Goal: Information Seeking & Learning: Learn about a topic

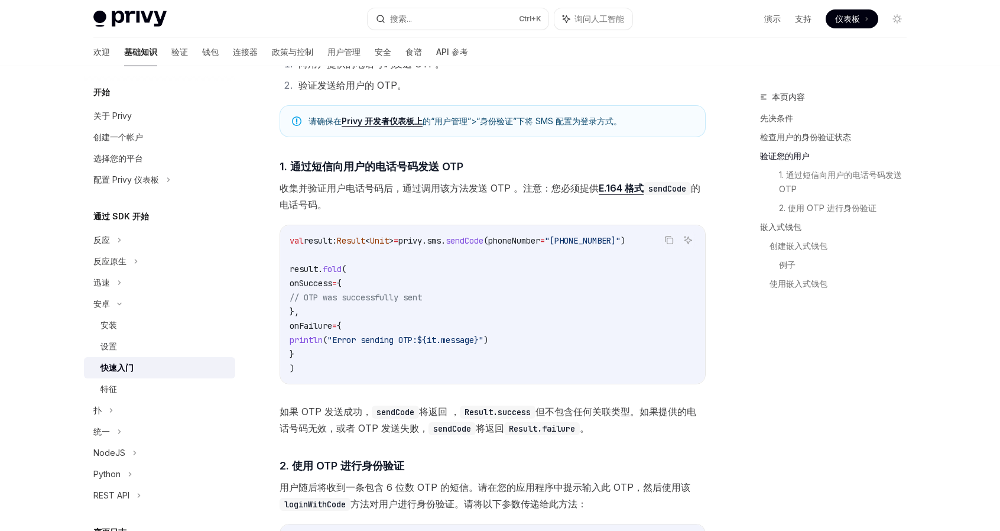
scroll to position [768, 0]
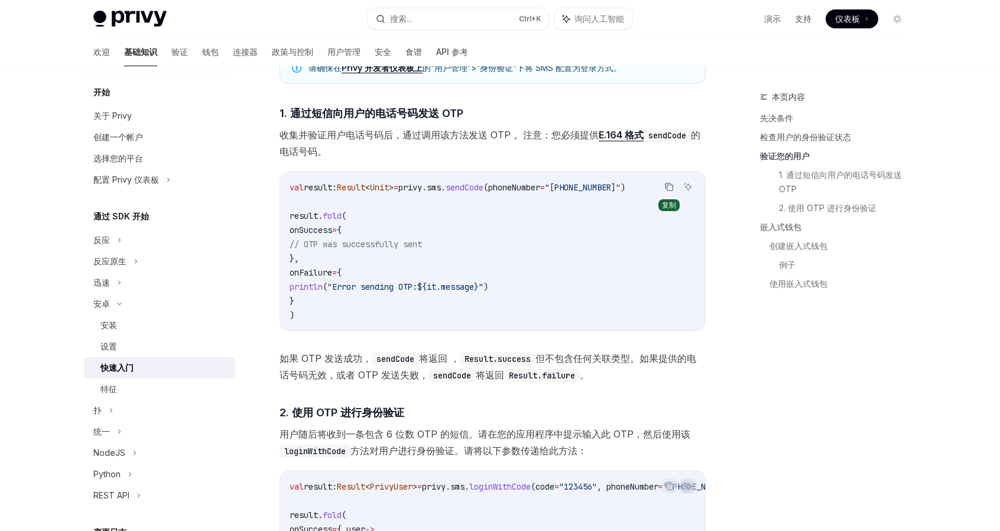
click at [672, 187] on icon "复制代码块中的内容" at bounding box center [668, 186] width 9 height 9
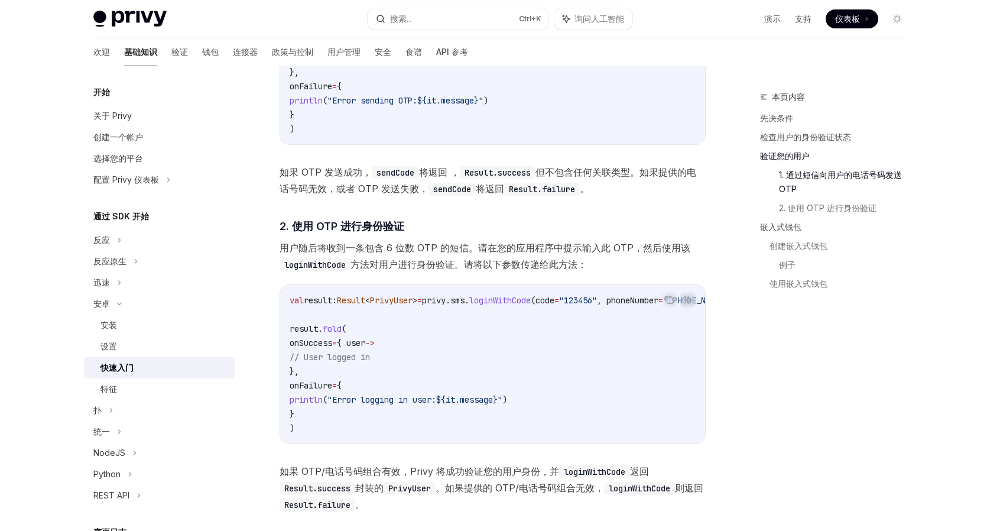
scroll to position [1004, 0]
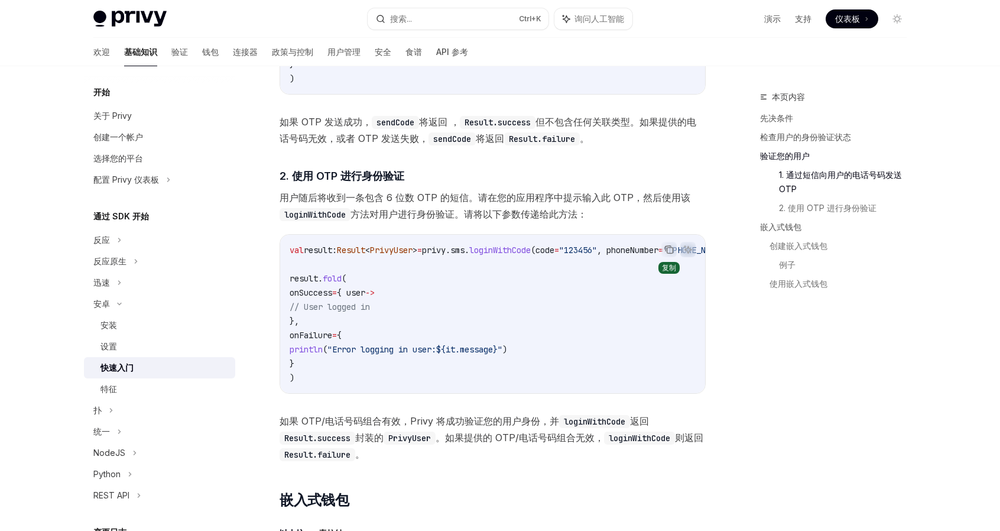
click at [664, 252] on icon "复制代码块中的内容" at bounding box center [668, 249] width 9 height 9
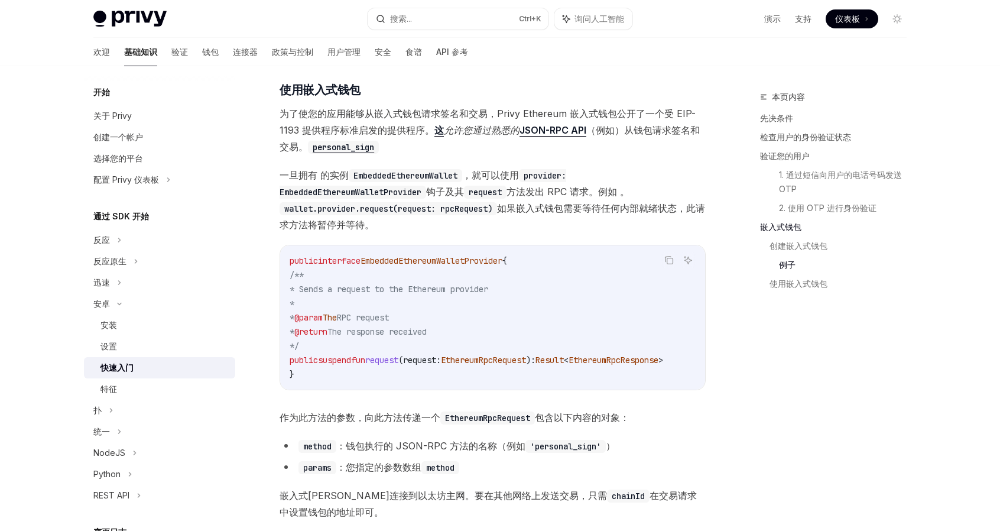
scroll to position [2127, 0]
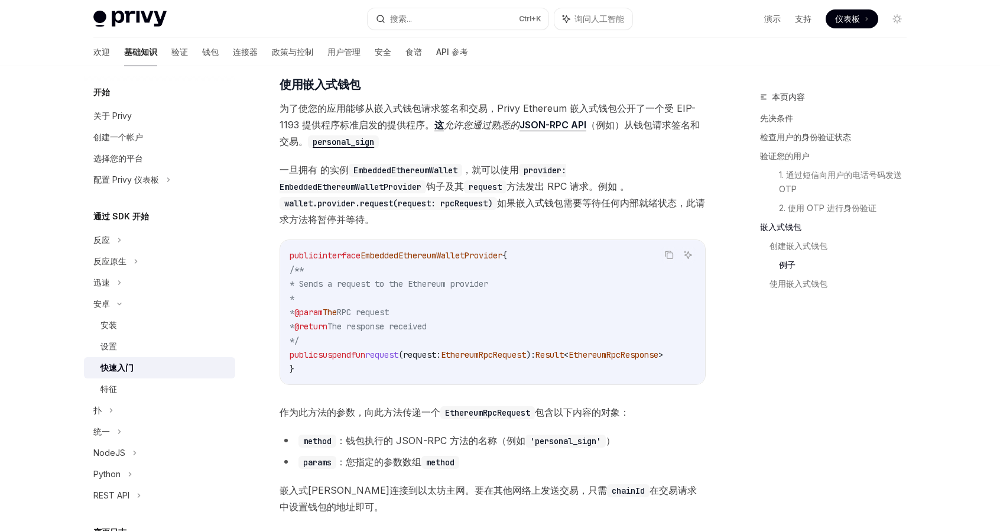
click at [547, 131] on font "JSON-RPC API" at bounding box center [552, 125] width 67 height 12
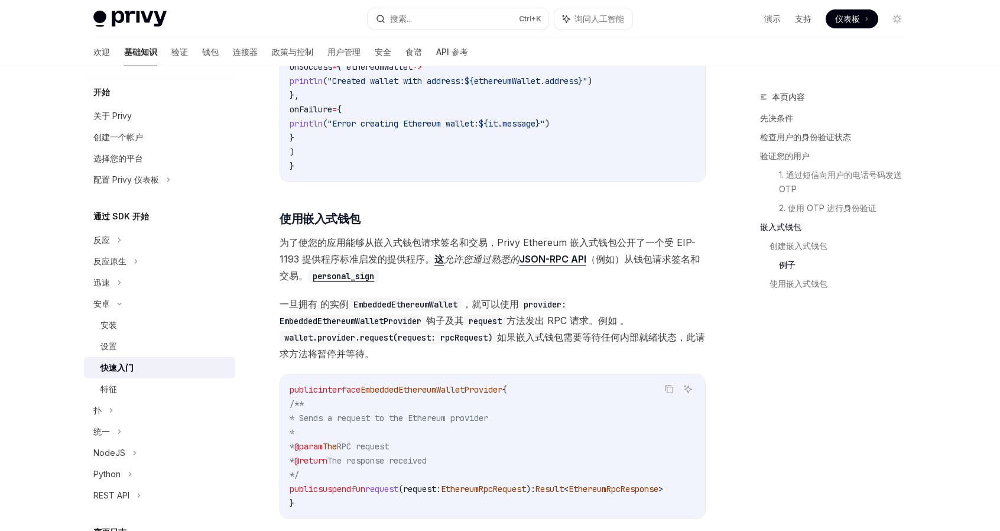
scroll to position [1976, 0]
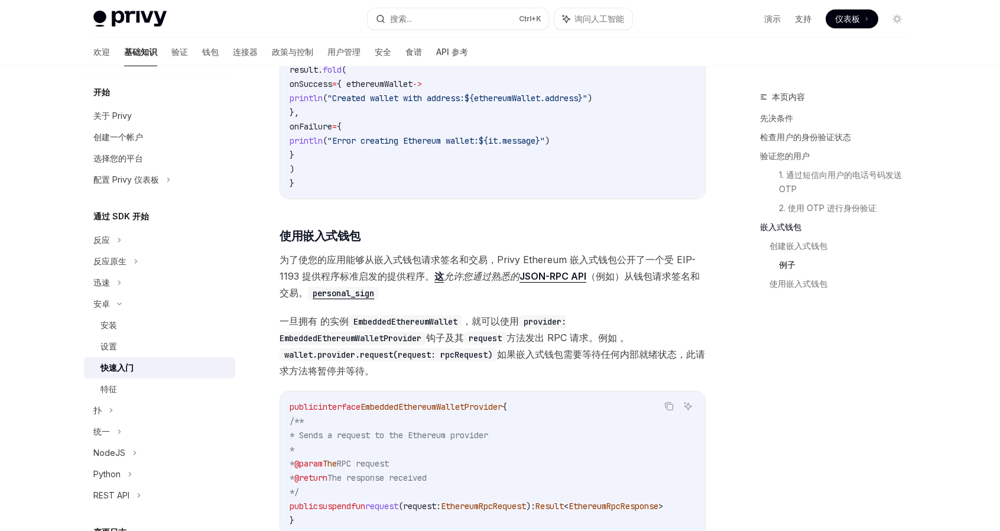
click at [360, 300] on code "personal_sign" at bounding box center [343, 293] width 71 height 13
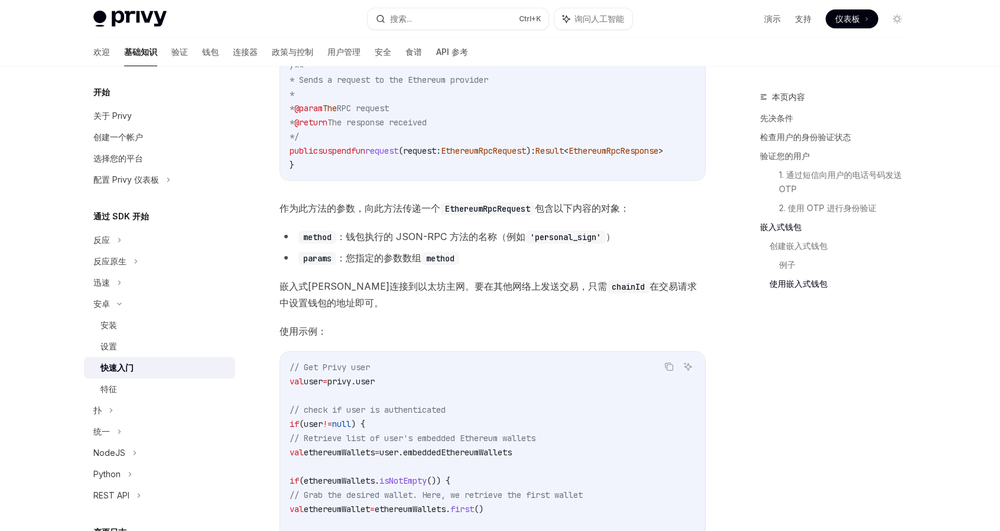
scroll to position [2330, 0]
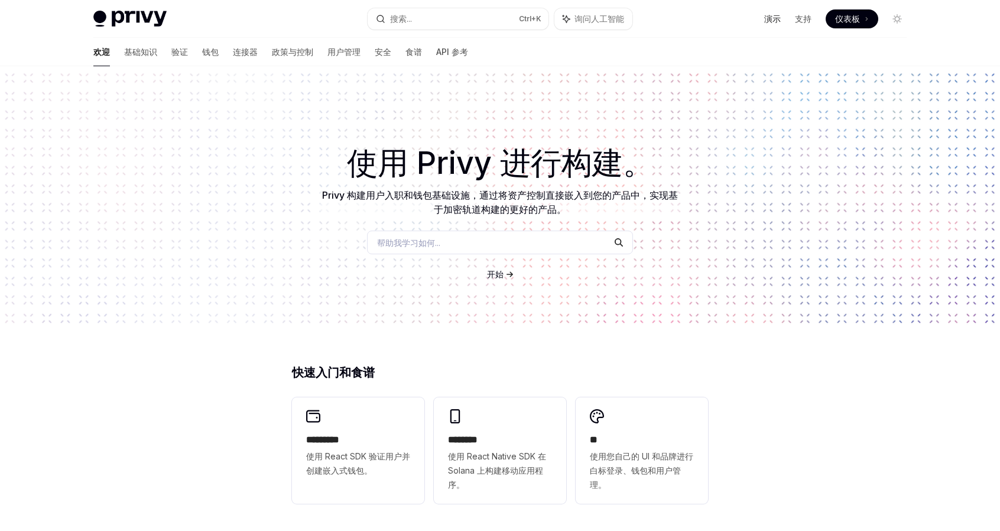
click at [773, 20] on font "演示" at bounding box center [772, 19] width 17 height 10
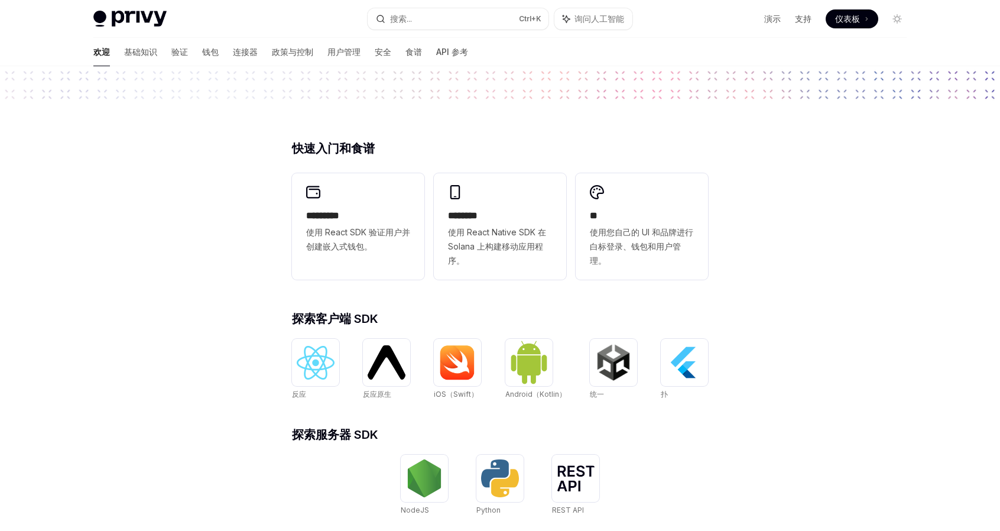
scroll to position [236, 0]
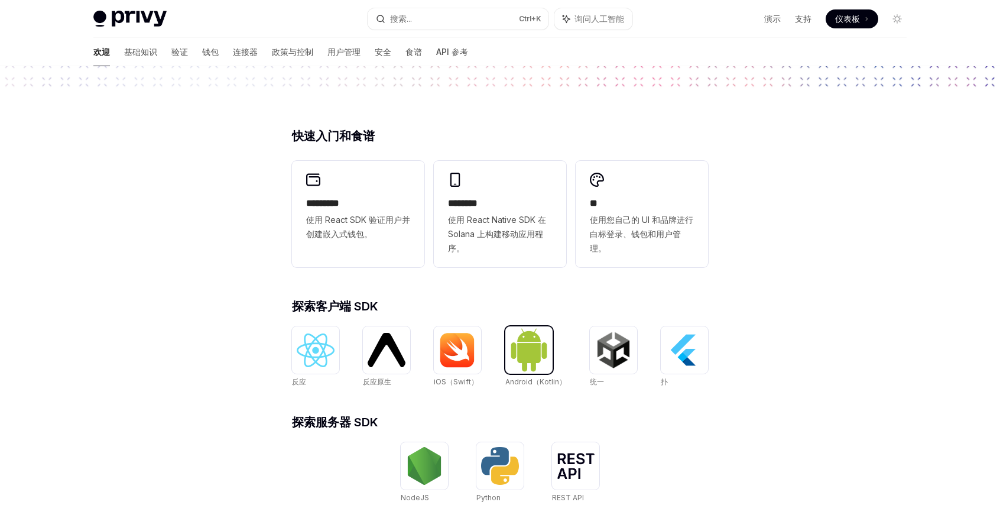
click at [525, 346] on img at bounding box center [529, 349] width 38 height 44
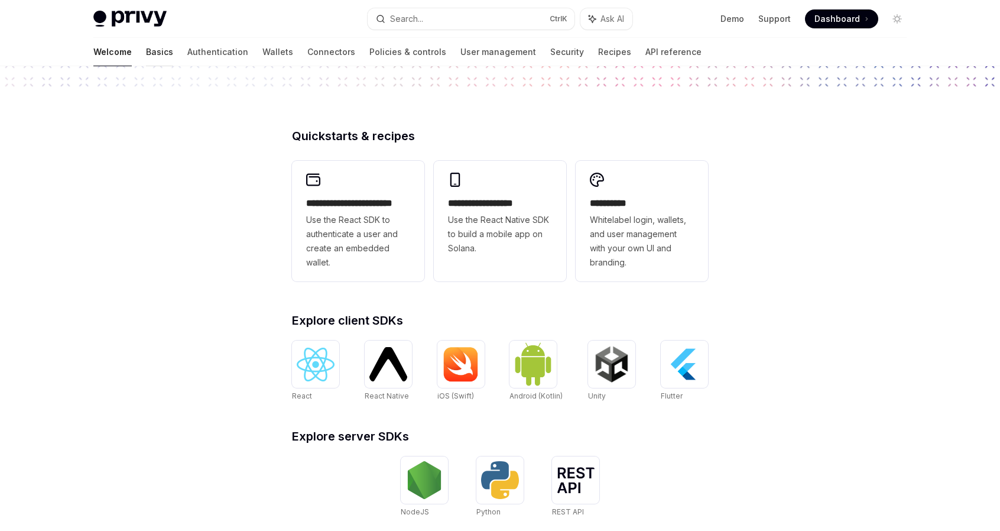
click at [146, 53] on link "Basics" at bounding box center [159, 52] width 27 height 28
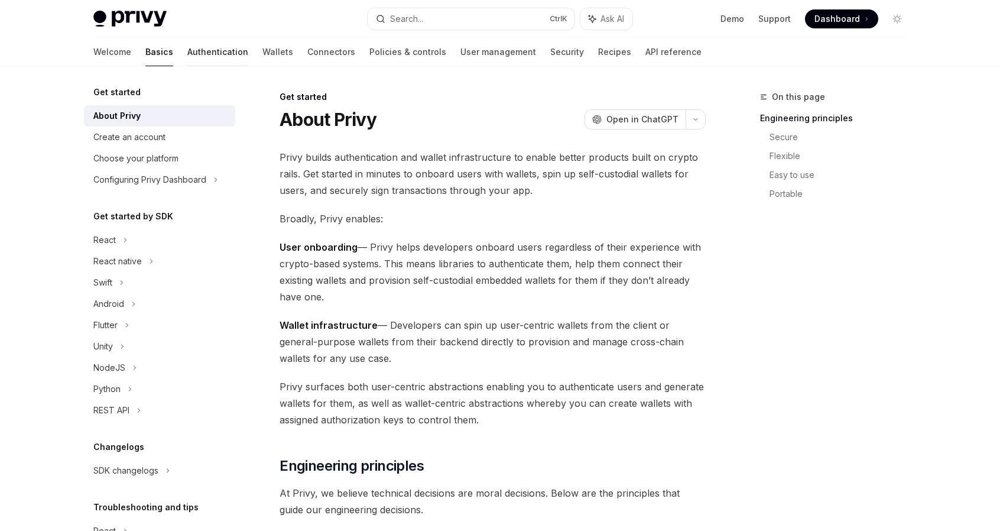
click at [187, 50] on link "Authentication" at bounding box center [217, 52] width 61 height 28
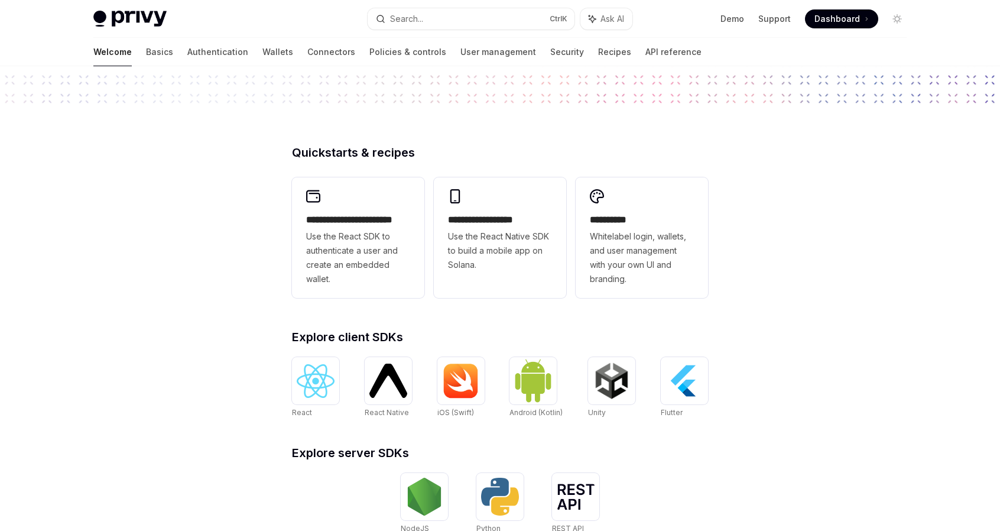
scroll to position [236, 0]
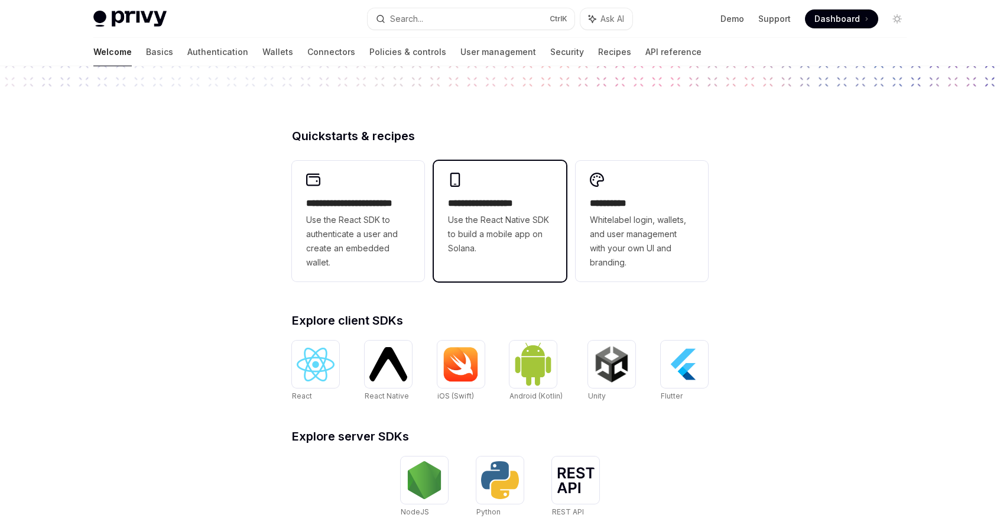
click at [494, 177] on div "**********" at bounding box center [500, 214] width 132 height 106
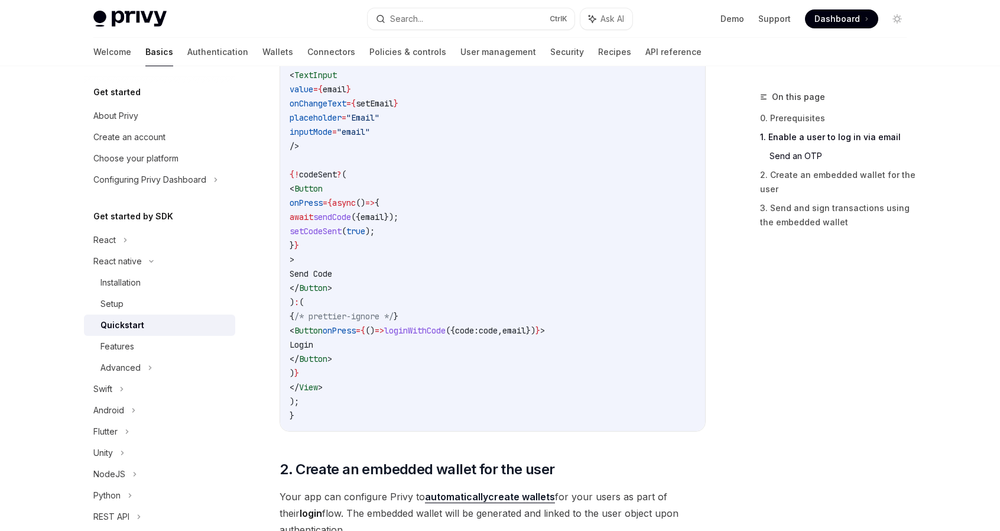
scroll to position [768, 0]
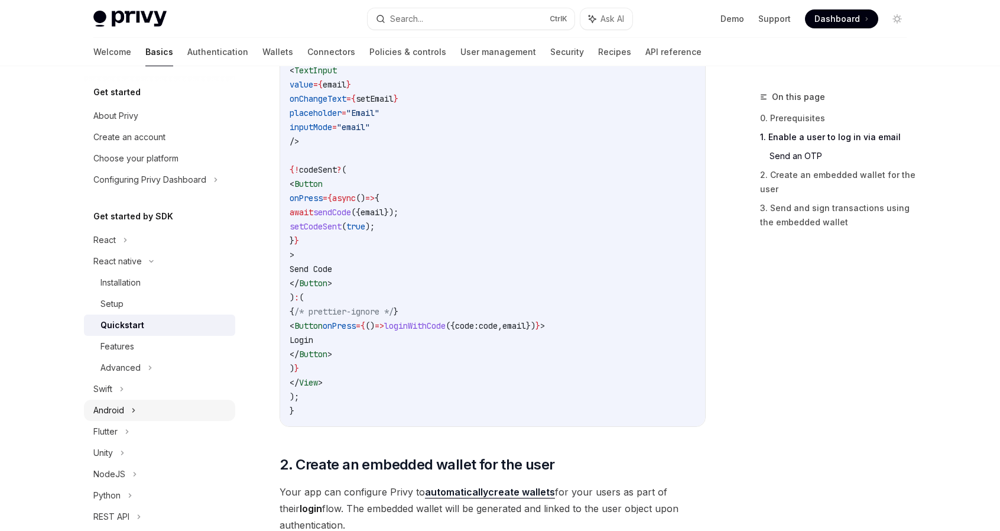
click at [116, 403] on div "Android" at bounding box center [108, 410] width 31 height 14
type textarea "*"
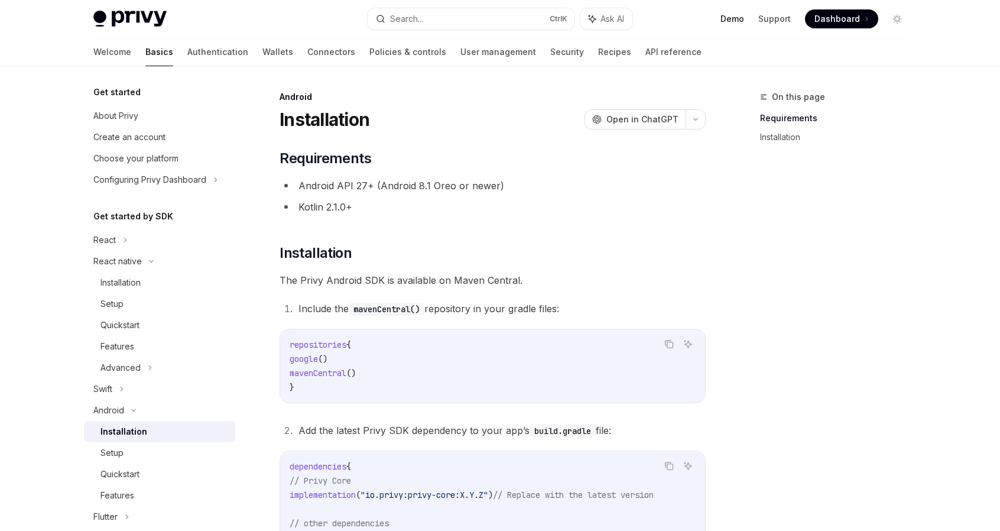
click at [734, 19] on link "Demo" at bounding box center [732, 19] width 24 height 12
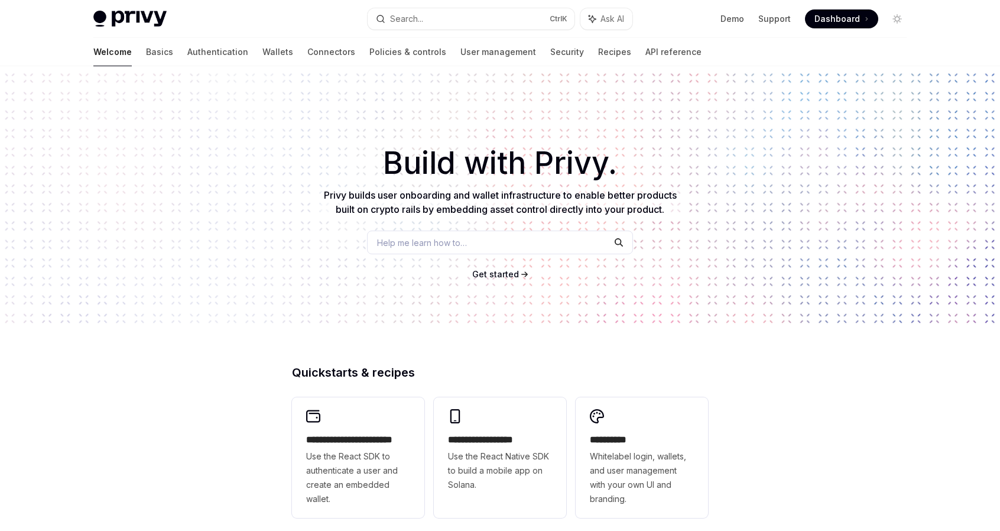
click at [499, 271] on span "Get started" at bounding box center [495, 274] width 47 height 10
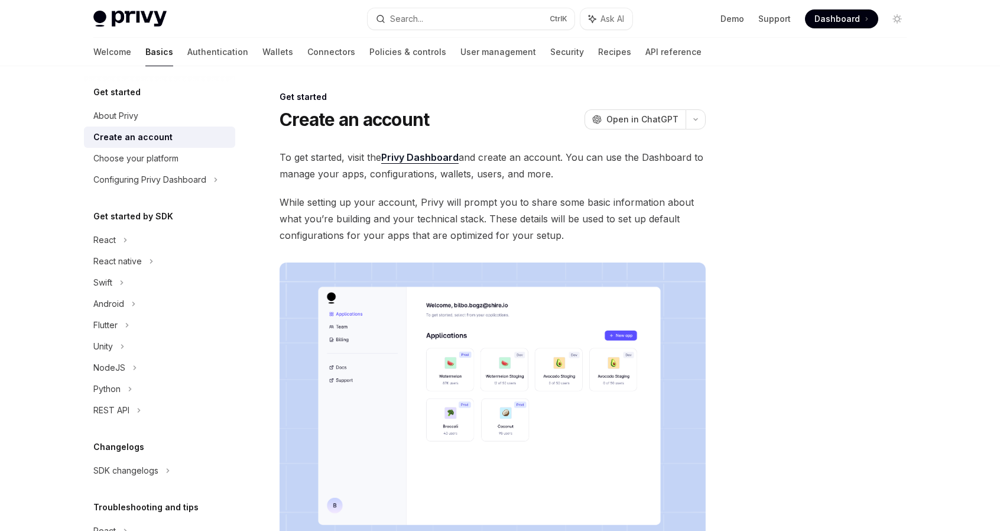
click at [436, 158] on link "Privy Dashboard" at bounding box center [419, 157] width 77 height 12
click at [730, 19] on link "Demo" at bounding box center [732, 19] width 24 height 12
click at [187, 55] on link "Authentication" at bounding box center [217, 52] width 61 height 28
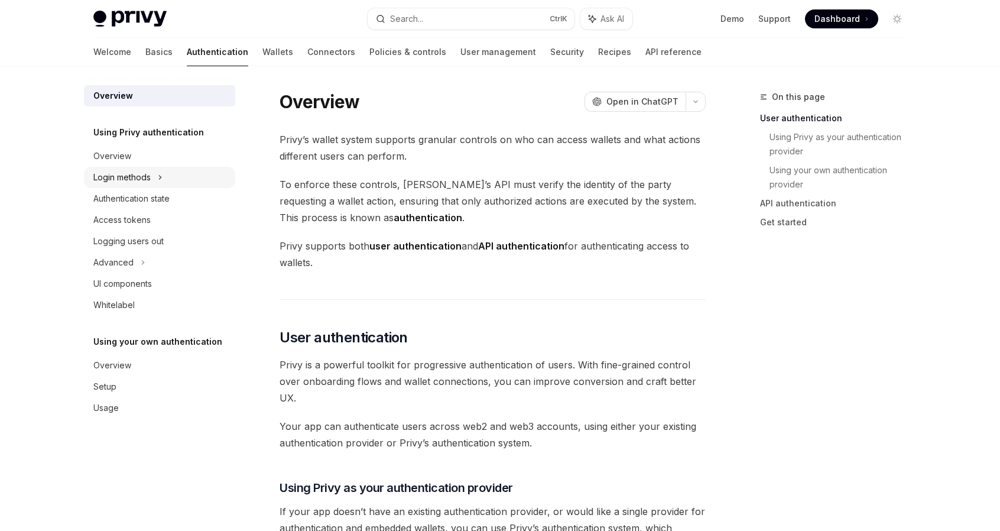
click at [160, 178] on icon at bounding box center [160, 177] width 5 height 14
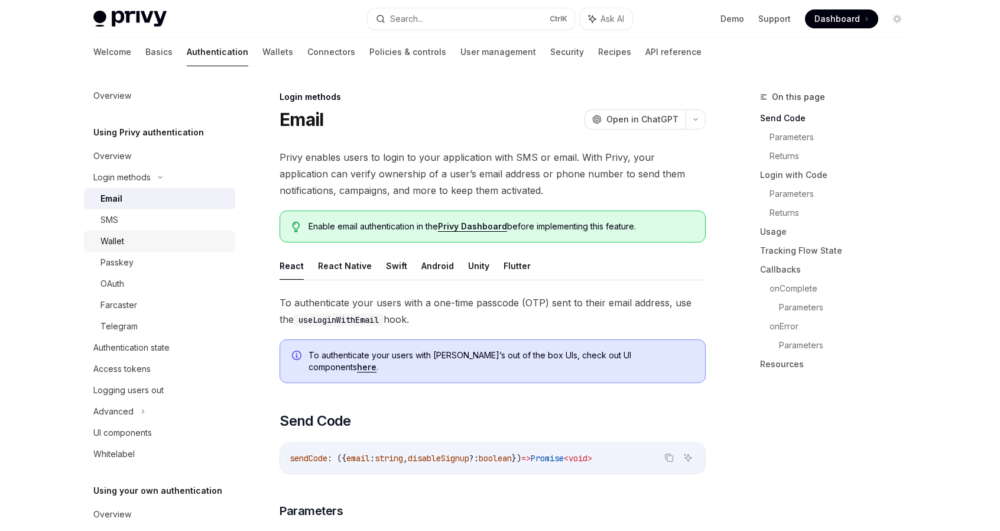
click at [147, 234] on div "Wallet" at bounding box center [164, 241] width 128 height 14
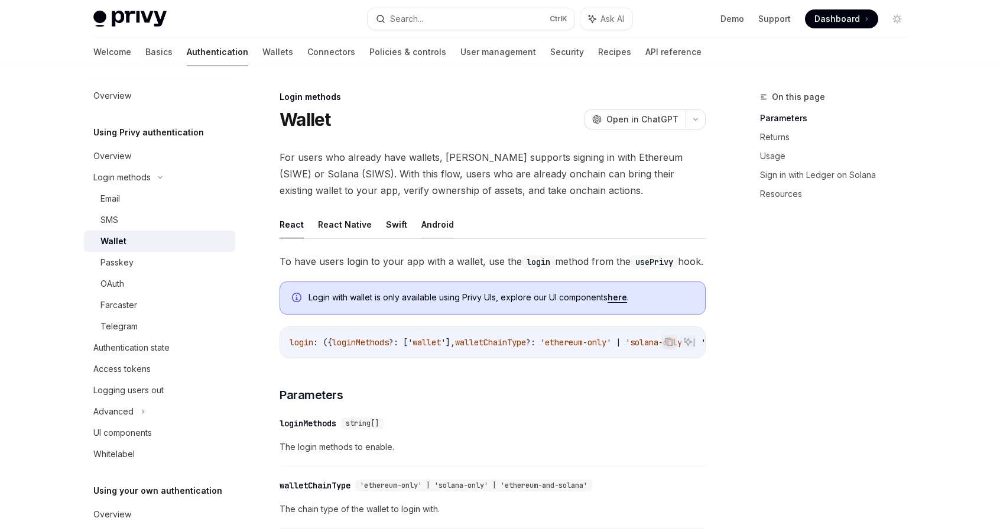
click at [424, 224] on button "Android" at bounding box center [437, 224] width 32 height 28
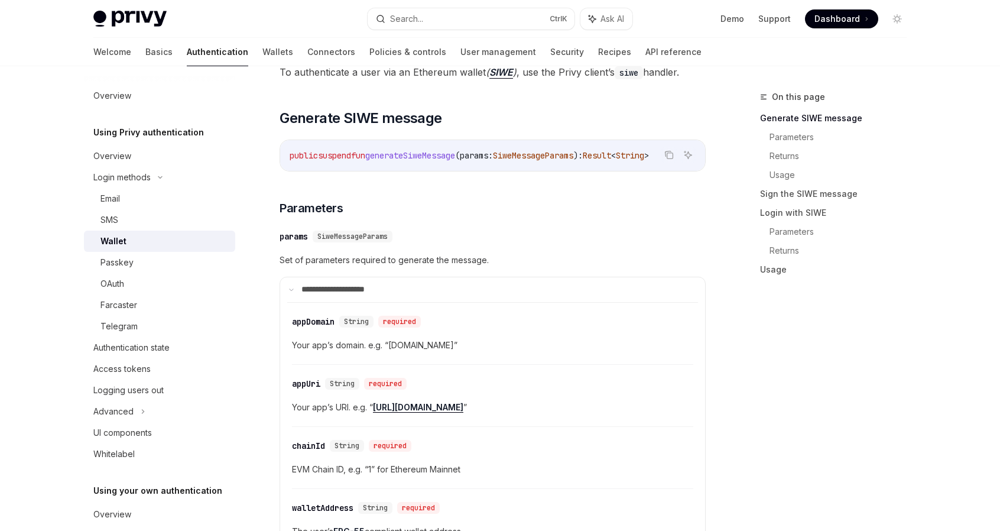
scroll to position [236, 0]
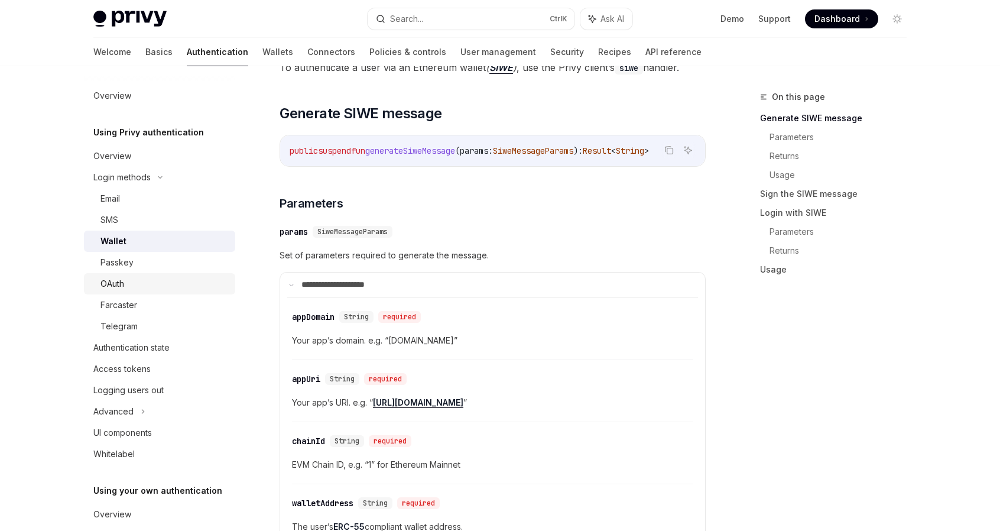
click at [136, 279] on div "OAuth" at bounding box center [164, 283] width 128 height 14
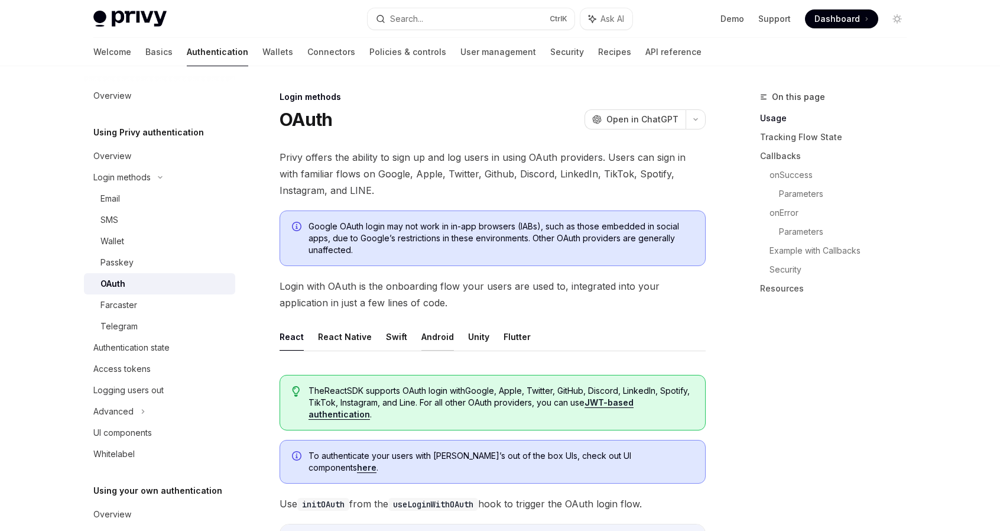
click at [427, 335] on button "Android" at bounding box center [437, 337] width 32 height 28
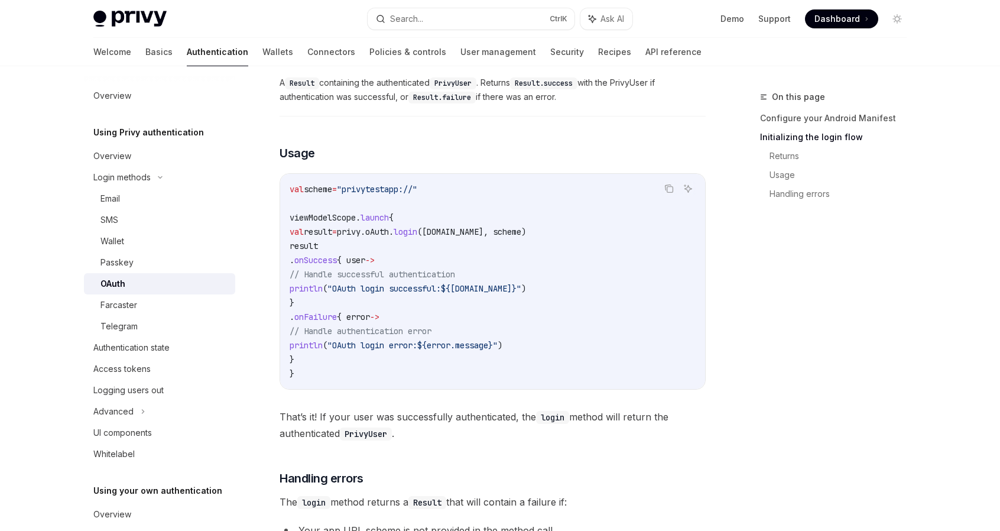
scroll to position [1182, 0]
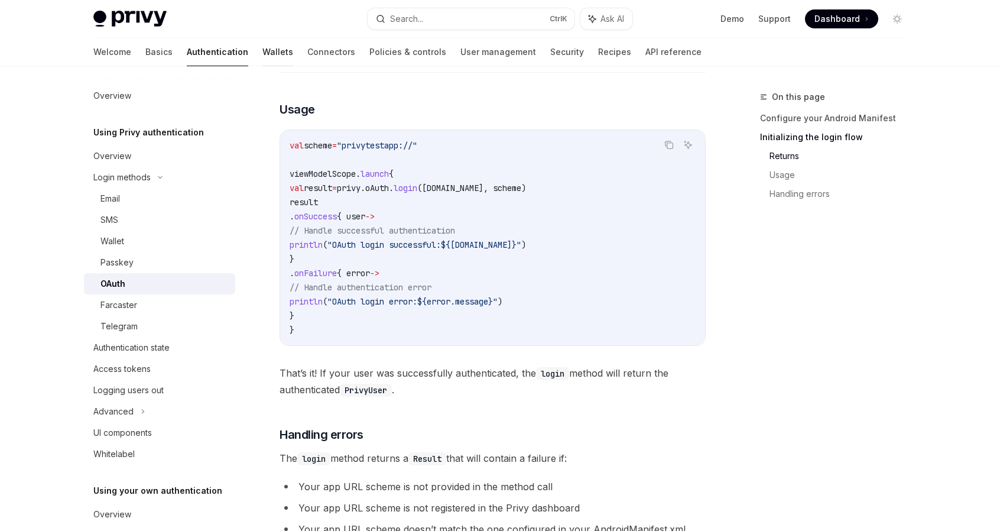
click at [262, 51] on link "Wallets" at bounding box center [277, 52] width 31 height 28
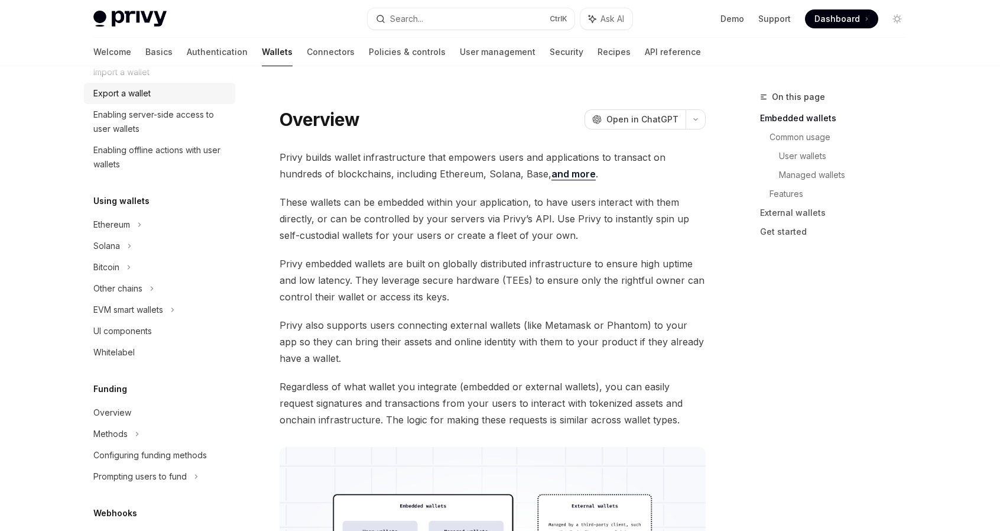
scroll to position [177, 0]
click at [131, 17] on div "Ethereum" at bounding box center [159, 5] width 151 height 21
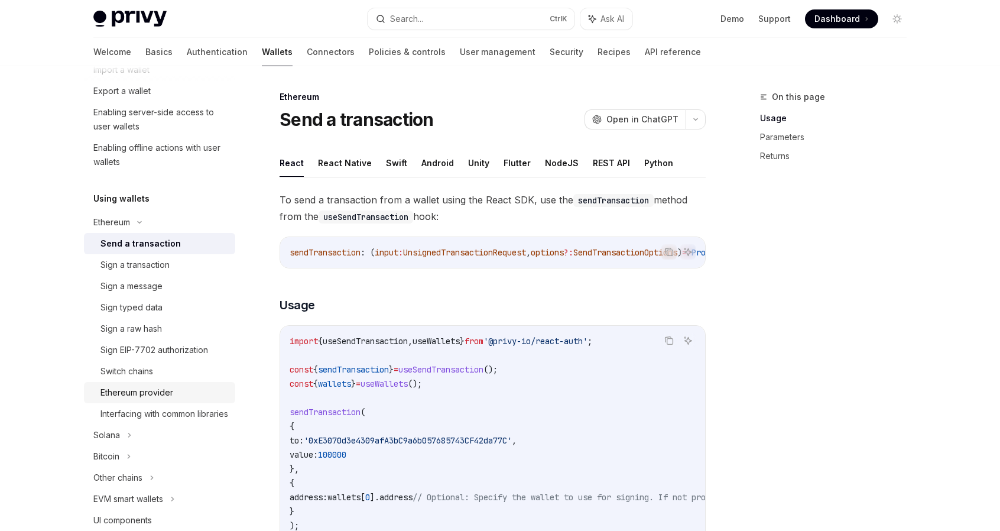
click at [150, 393] on div "Ethereum provider" at bounding box center [136, 392] width 73 height 14
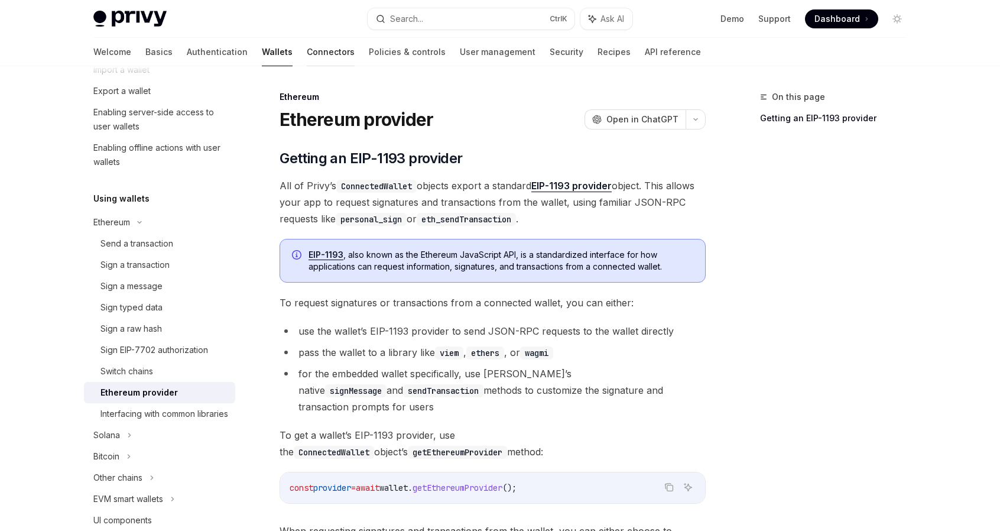
click at [307, 50] on link "Connectors" at bounding box center [331, 52] width 48 height 28
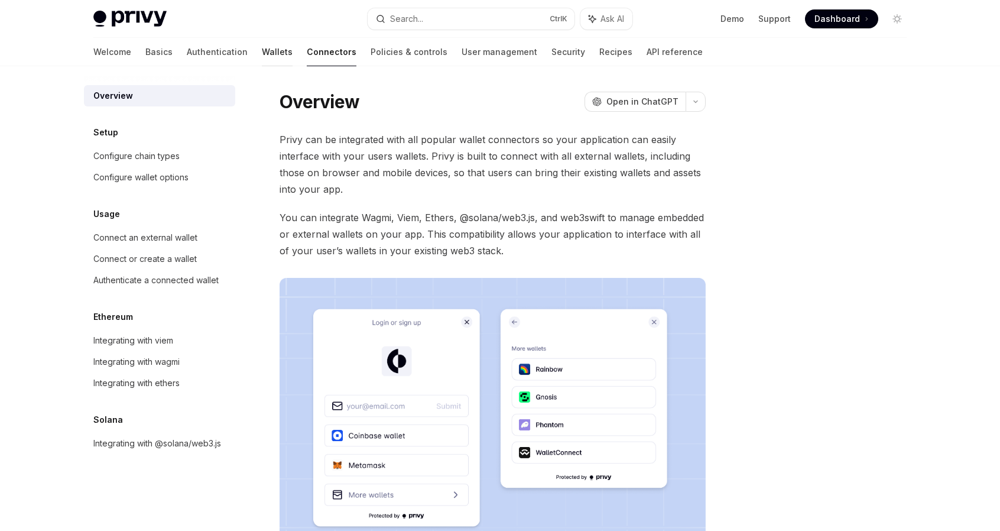
click at [262, 53] on link "Wallets" at bounding box center [277, 52] width 31 height 28
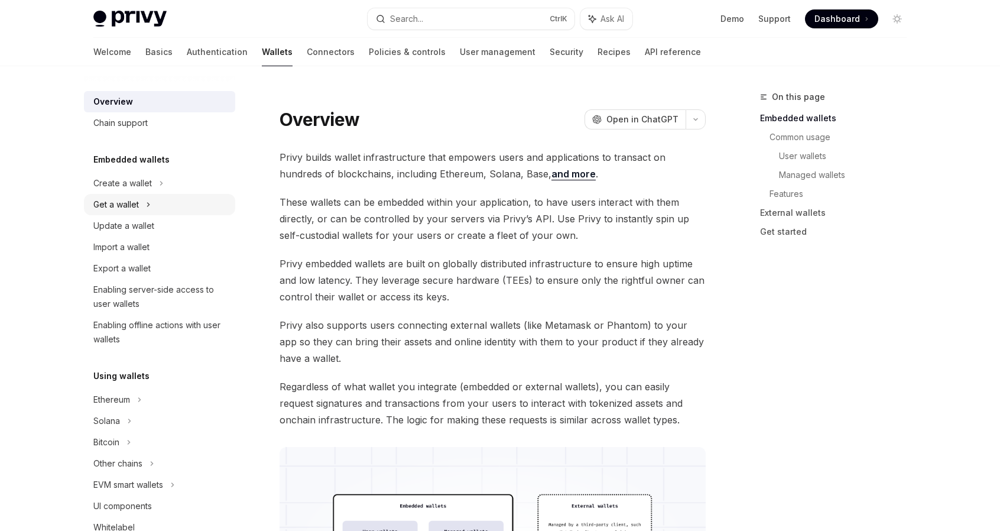
click at [151, 201] on div "Get a wallet" at bounding box center [159, 204] width 151 height 21
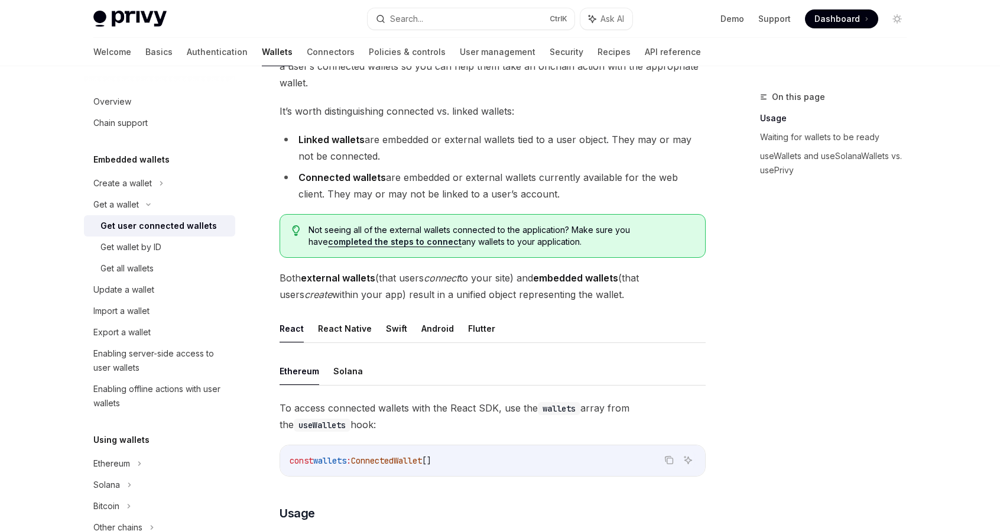
scroll to position [118, 0]
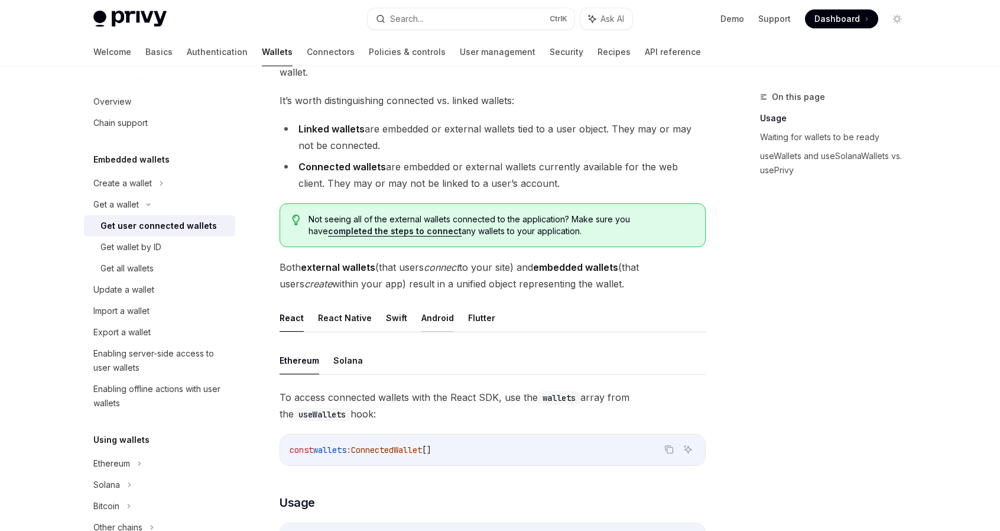
click at [437, 310] on button "Android" at bounding box center [437, 318] width 32 height 28
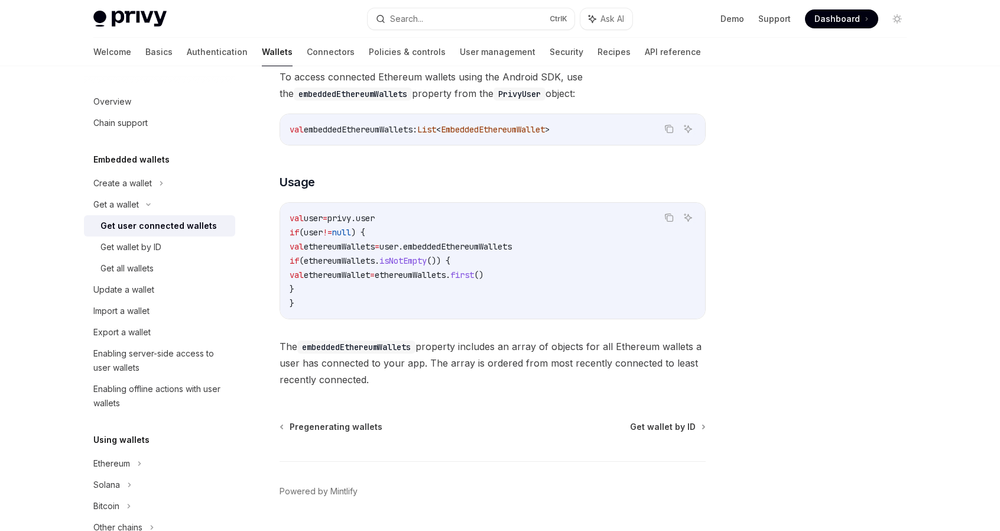
scroll to position [468, 0]
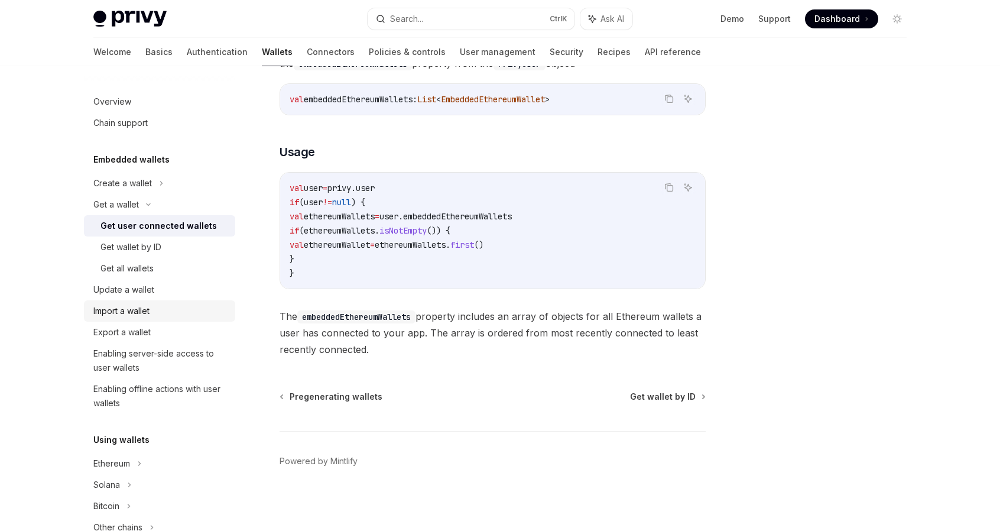
click at [124, 307] on div "Import a wallet" at bounding box center [121, 311] width 56 height 14
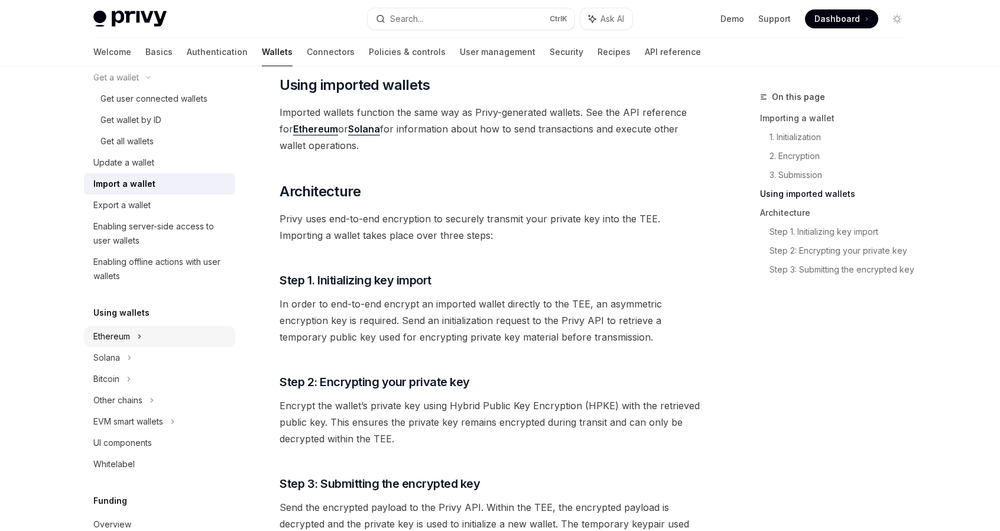
scroll to position [177, 0]
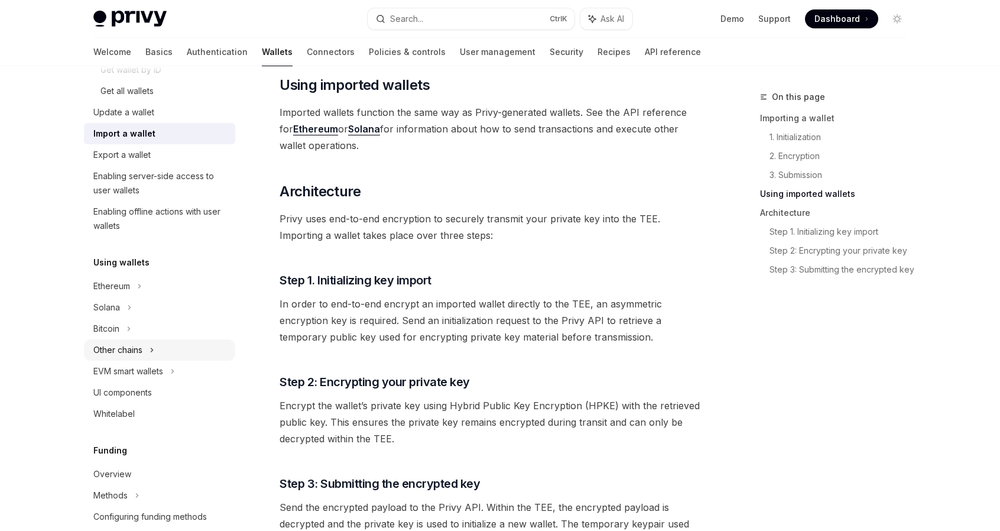
click at [139, 353] on div "Other chains" at bounding box center [117, 350] width 49 height 14
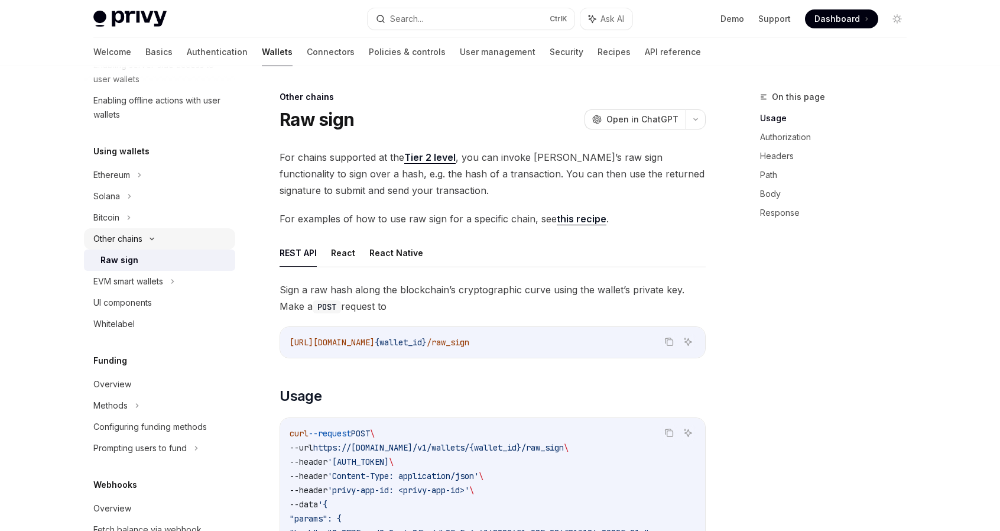
scroll to position [295, 0]
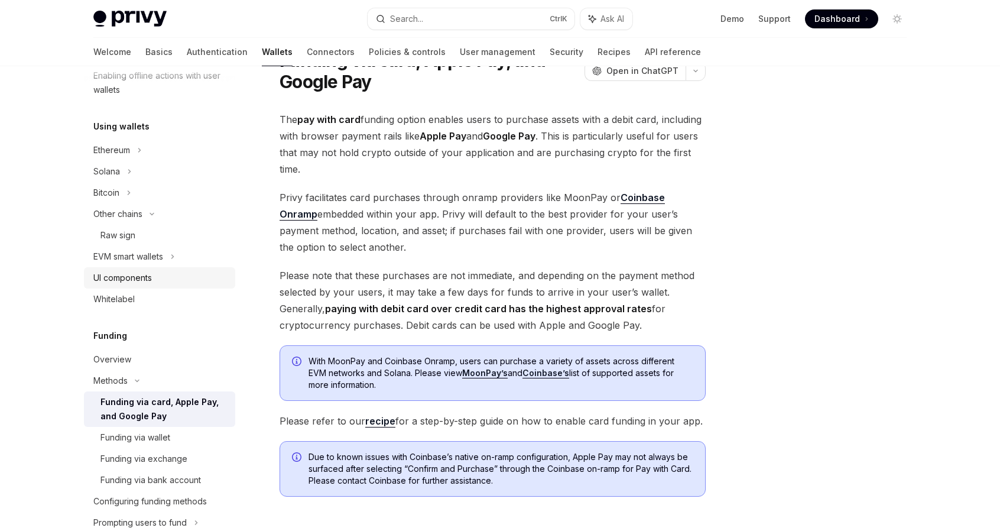
scroll to position [295, 0]
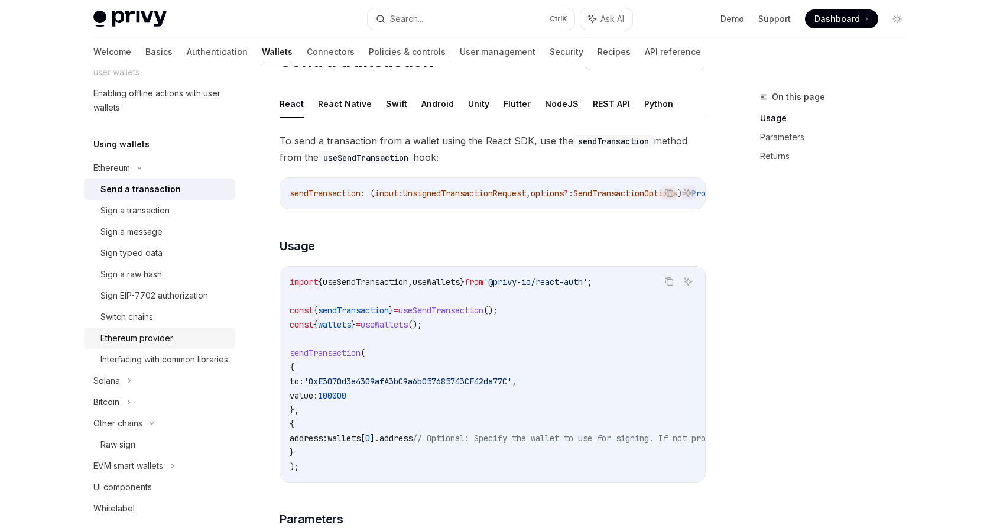
click at [152, 344] on div "Ethereum provider" at bounding box center [136, 338] width 73 height 14
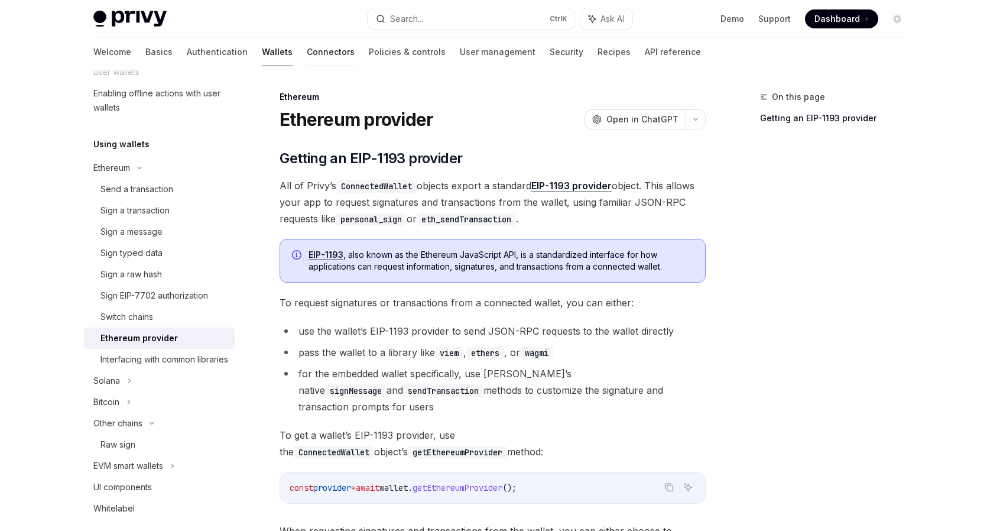
click at [307, 49] on link "Connectors" at bounding box center [331, 52] width 48 height 28
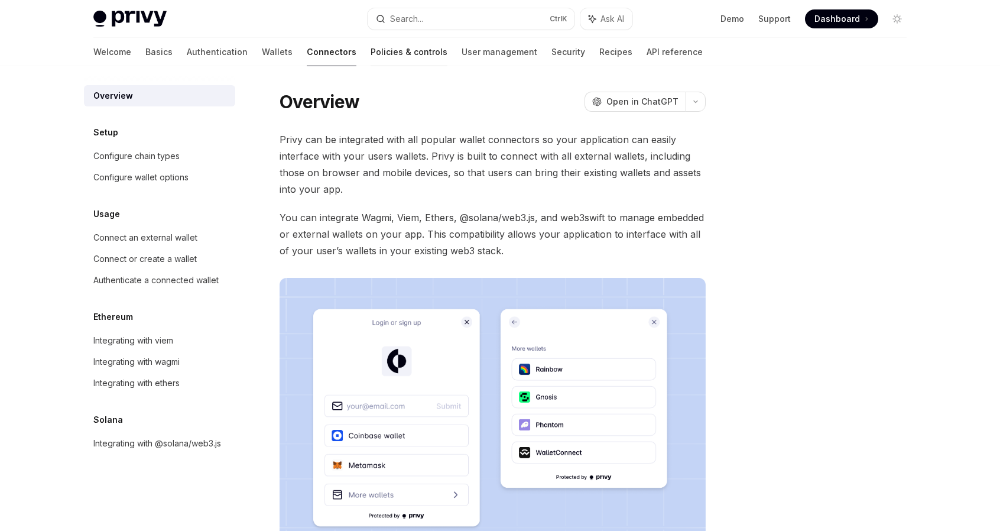
click at [370, 55] on link "Policies & controls" at bounding box center [408, 52] width 77 height 28
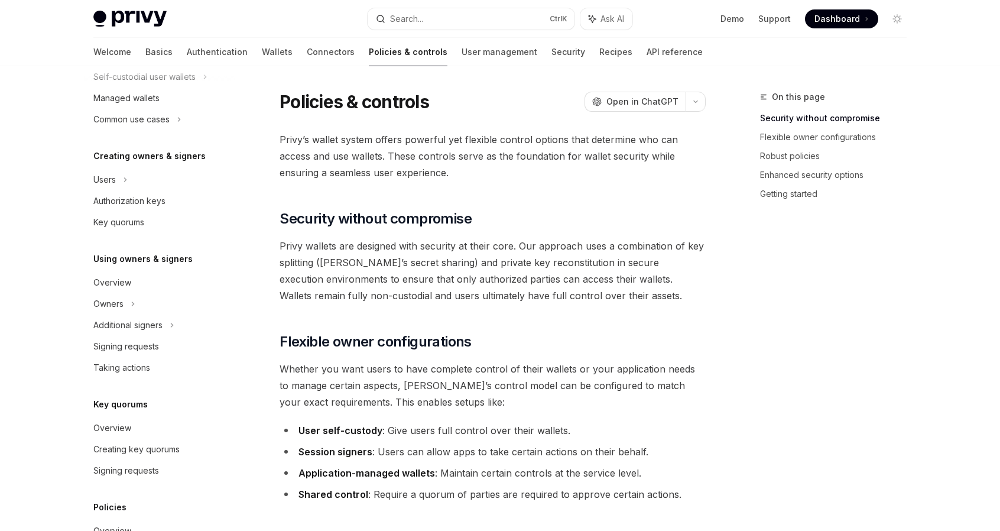
scroll to position [6, 0]
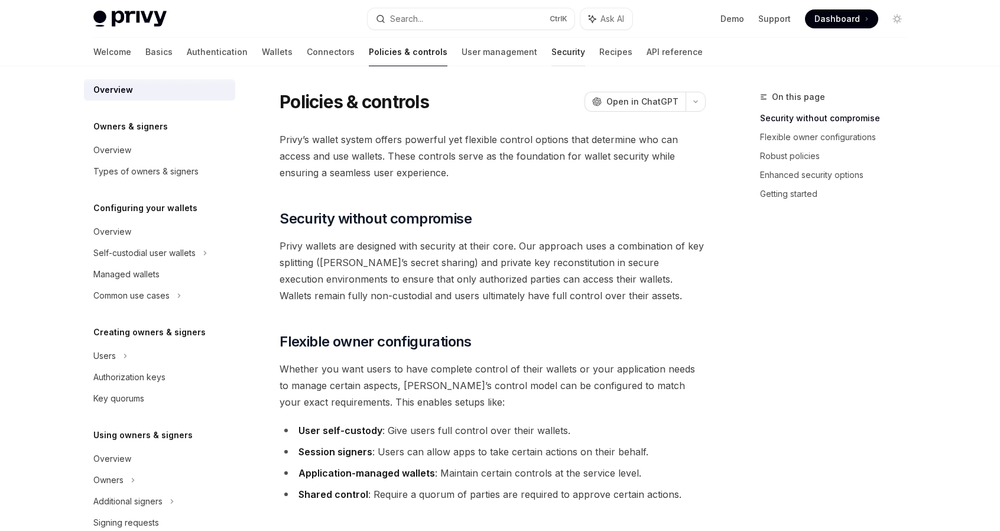
click at [551, 57] on link "Security" at bounding box center [568, 52] width 34 height 28
type textarea "*"
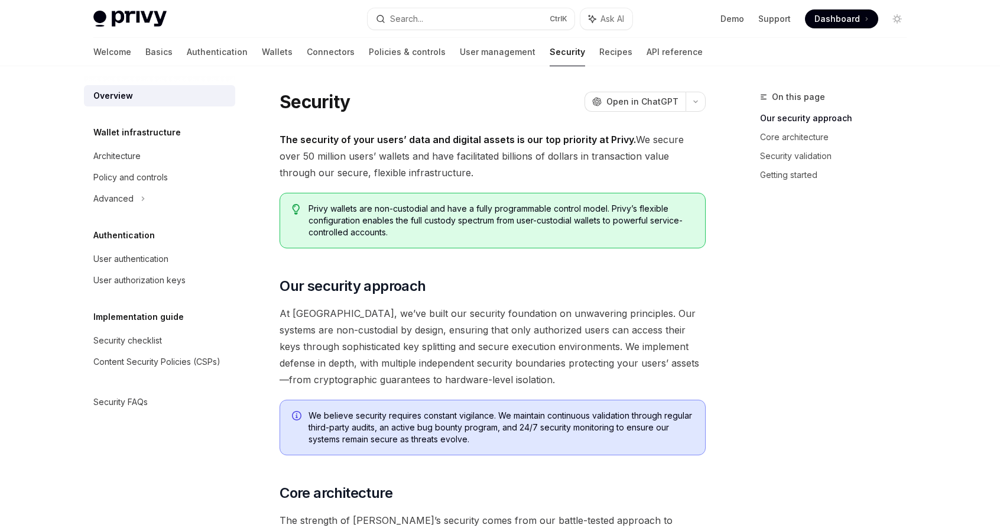
click at [912, 276] on div "On this page Our security approach Core architecture Security validation Gettin…" at bounding box center [826, 310] width 180 height 441
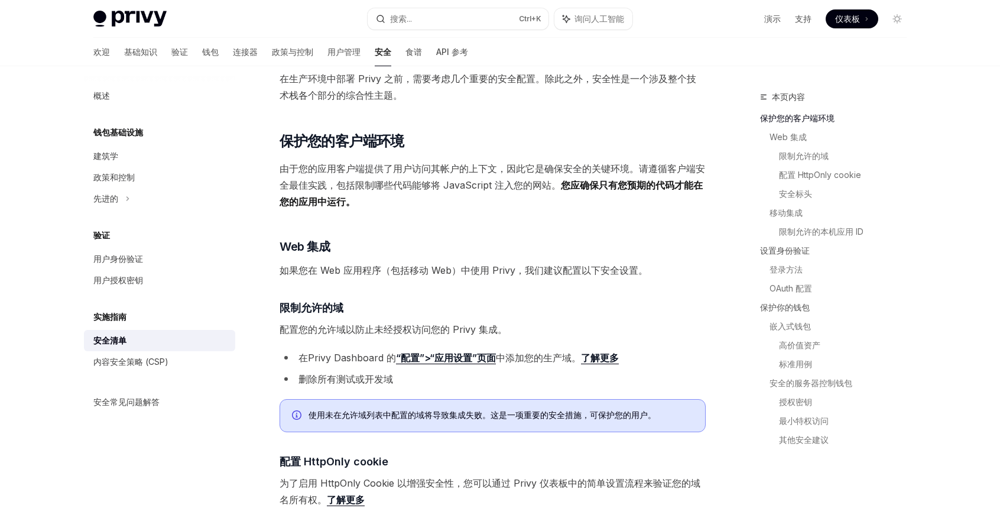
scroll to position [177, 0]
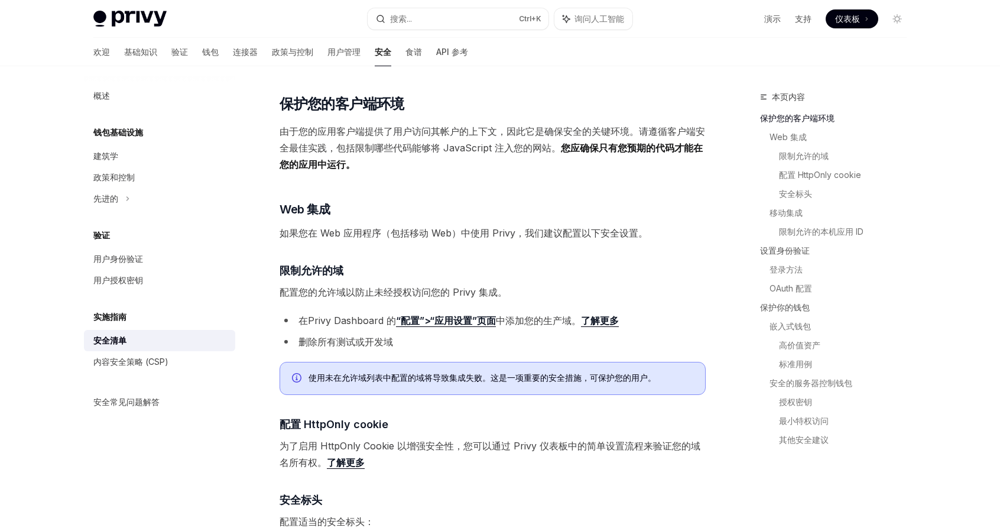
click at [354, 322] on font "在Privy Dashboard 的" at bounding box center [346, 320] width 97 height 12
click at [460, 318] on font "“配置”>“应用设置”页面" at bounding box center [446, 320] width 100 height 12
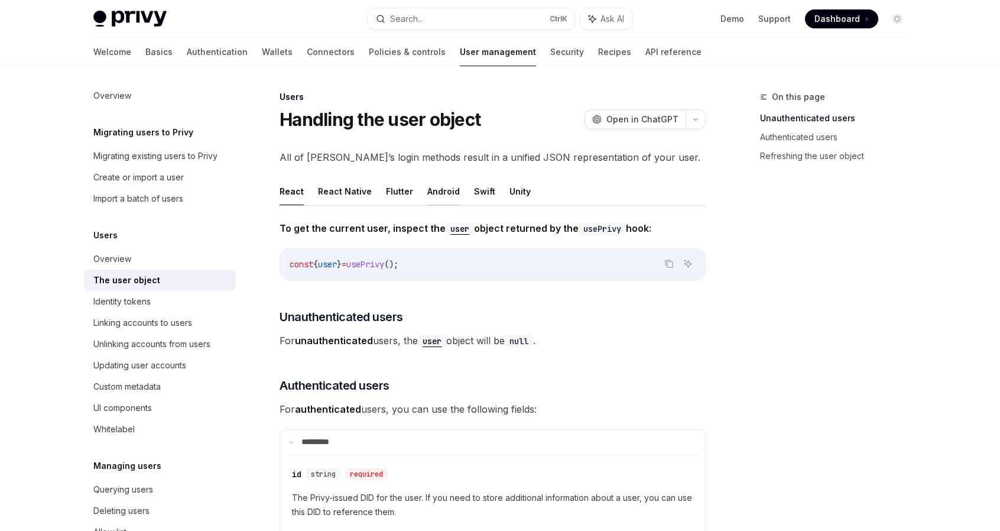
click at [432, 190] on button "Android" at bounding box center [443, 191] width 32 height 28
type textarea "*"
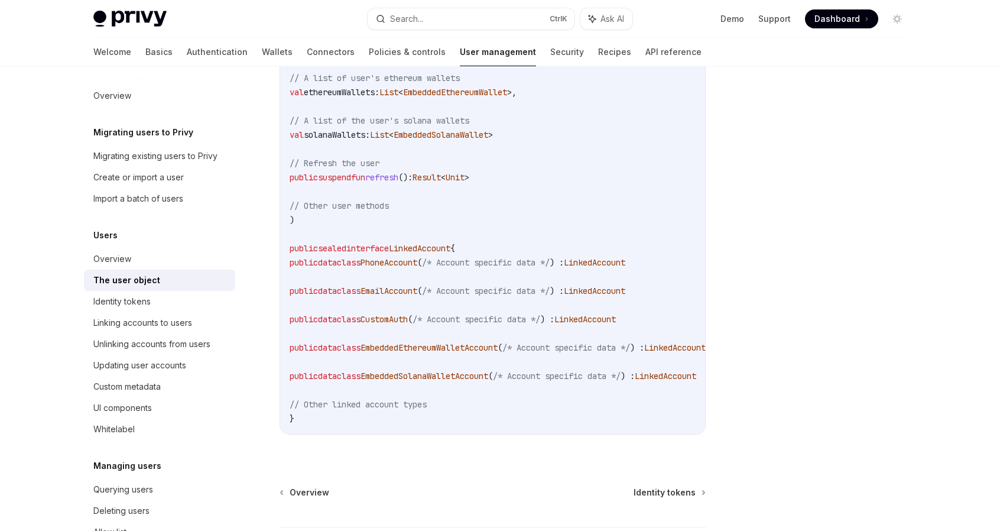
scroll to position [354, 0]
